Goal: Information Seeking & Learning: Learn about a topic

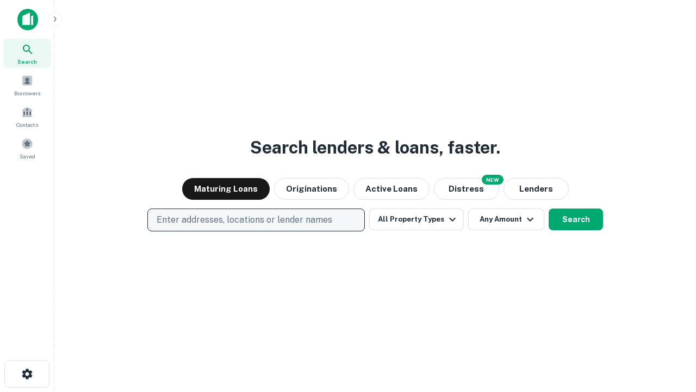
click at [256, 220] on p "Enter addresses, locations or lender names" at bounding box center [245, 219] width 176 height 13
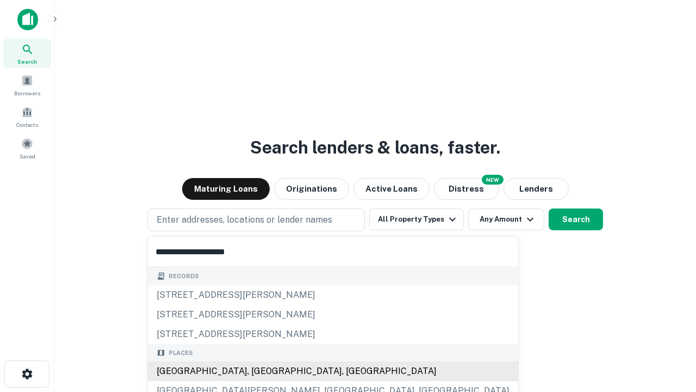
click at [260, 371] on div "[GEOGRAPHIC_DATA], [GEOGRAPHIC_DATA], [GEOGRAPHIC_DATA]" at bounding box center [333, 371] width 371 height 20
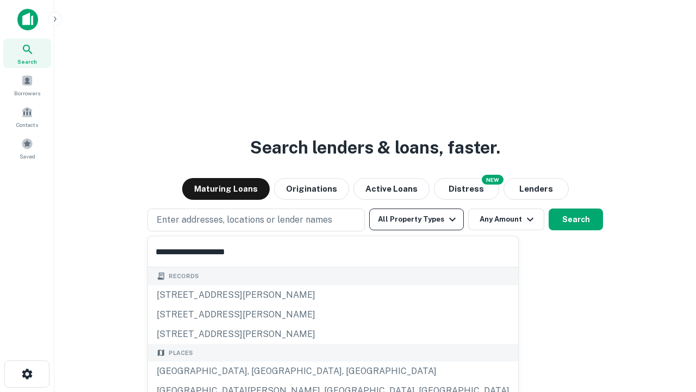
click at [417, 219] on button "All Property Types" at bounding box center [416, 219] width 95 height 22
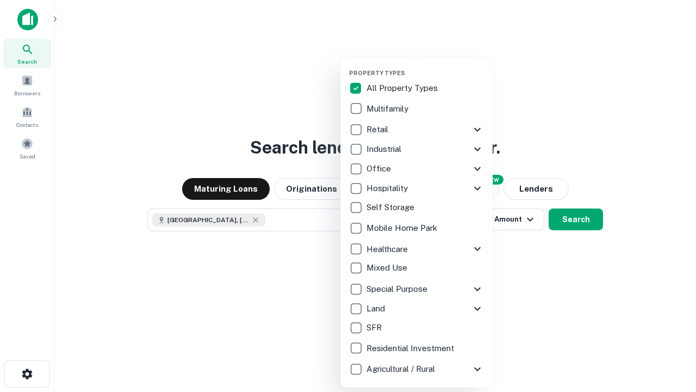
click at [425, 66] on button "button" at bounding box center [425, 66] width 152 height 1
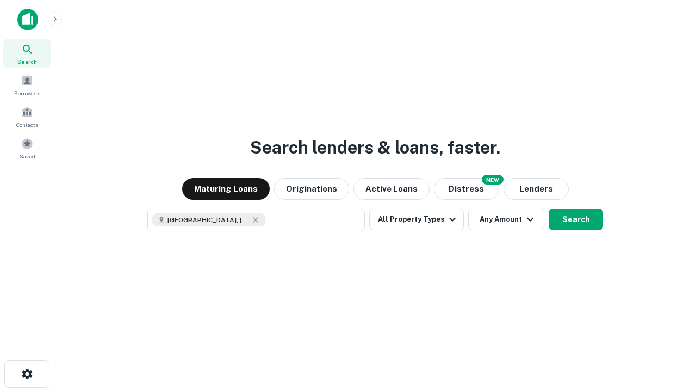
scroll to position [17, 0]
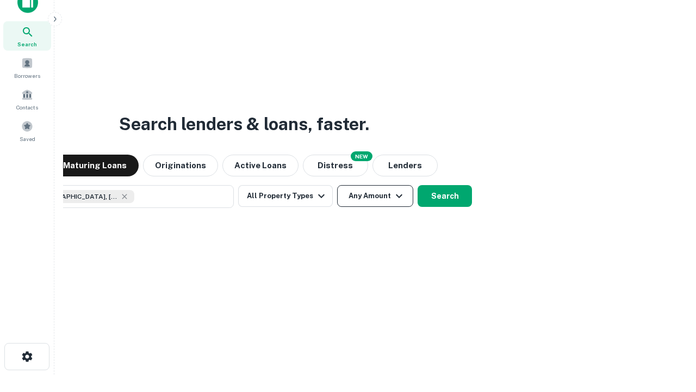
click at [337, 185] on button "Any Amount" at bounding box center [375, 196] width 76 height 22
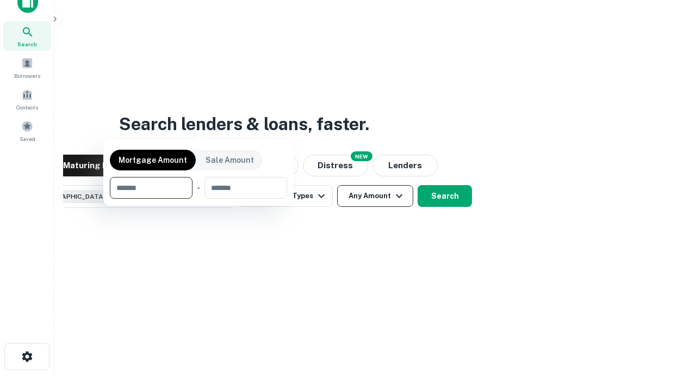
scroll to position [78, 308]
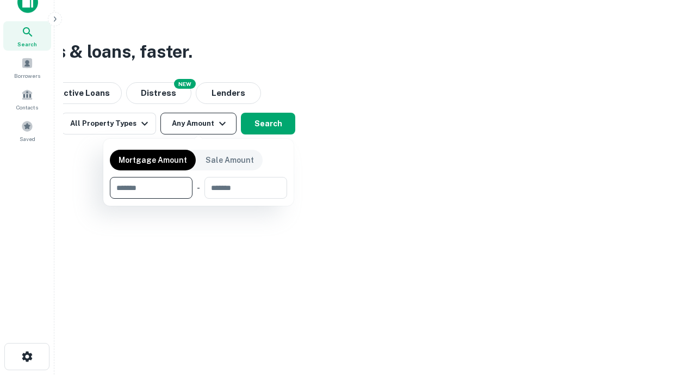
type input "*******"
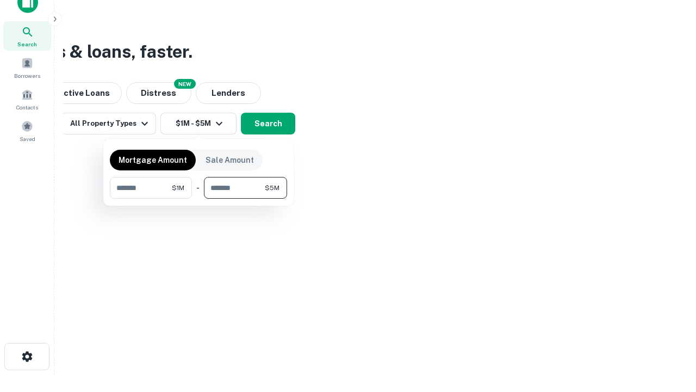
type input "*******"
click at [199, 199] on button "button" at bounding box center [198, 199] width 177 height 1
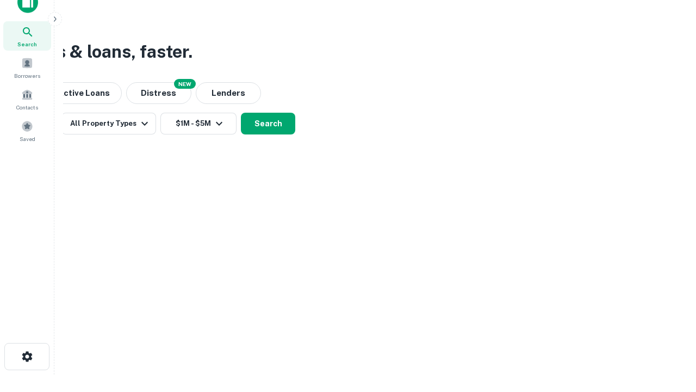
scroll to position [17, 0]
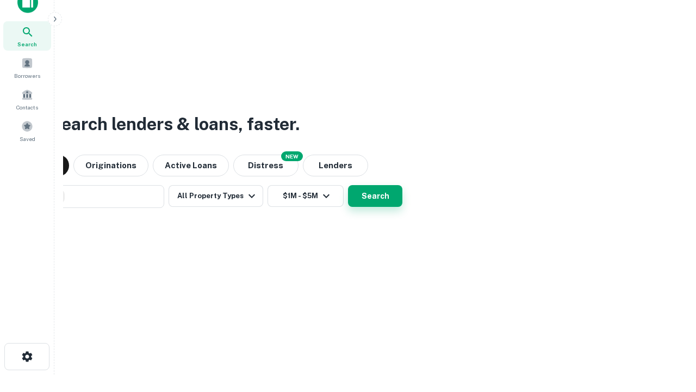
click at [348, 185] on button "Search" at bounding box center [375, 196] width 54 height 22
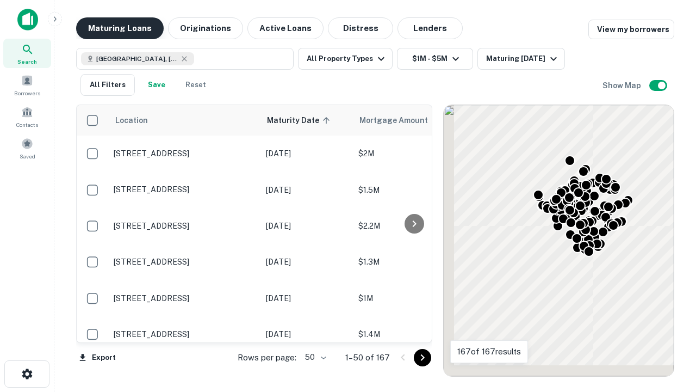
click at [120, 28] on button "Maturing Loans" at bounding box center [120, 28] width 88 height 22
